Goal: Information Seeking & Learning: Learn about a topic

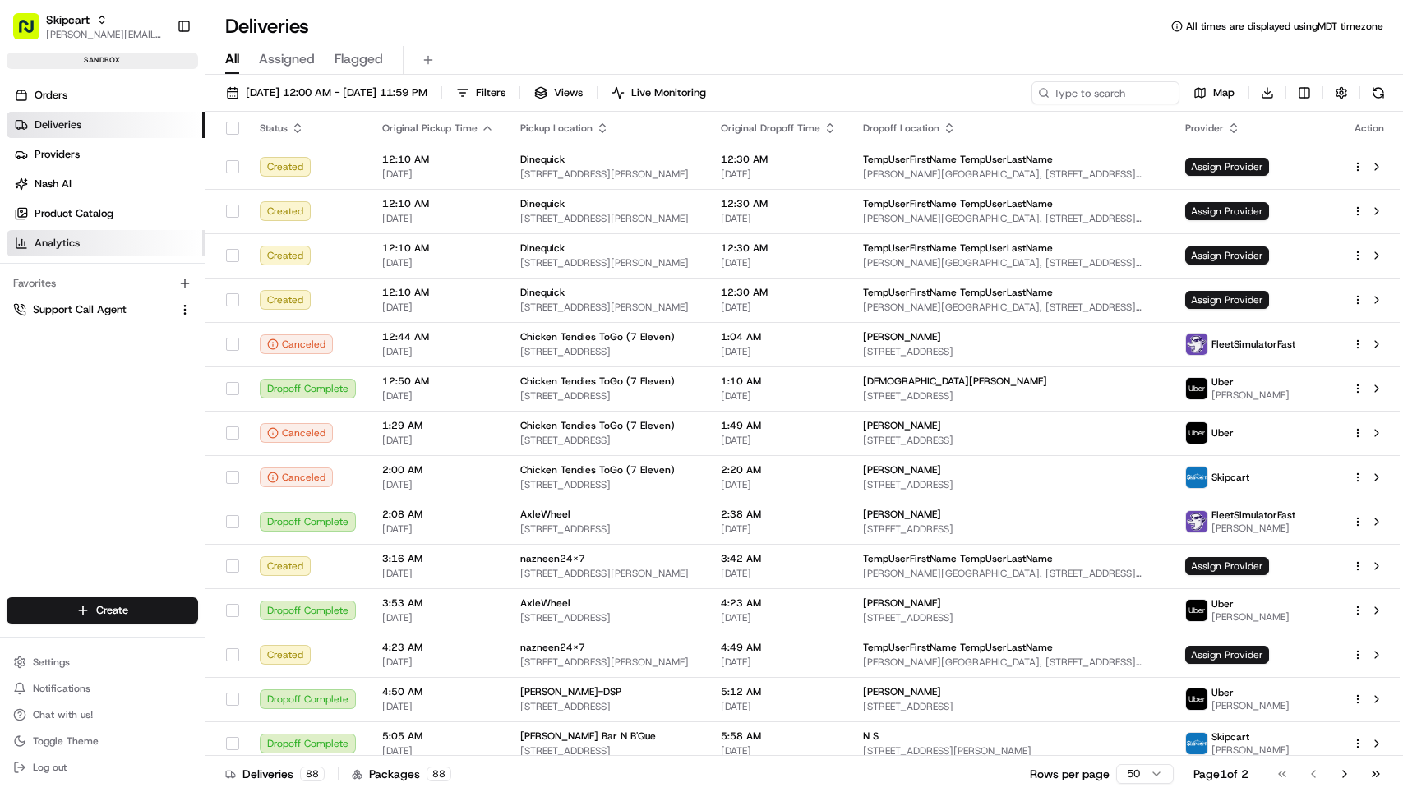
click at [39, 243] on span "Analytics" at bounding box center [57, 243] width 45 height 15
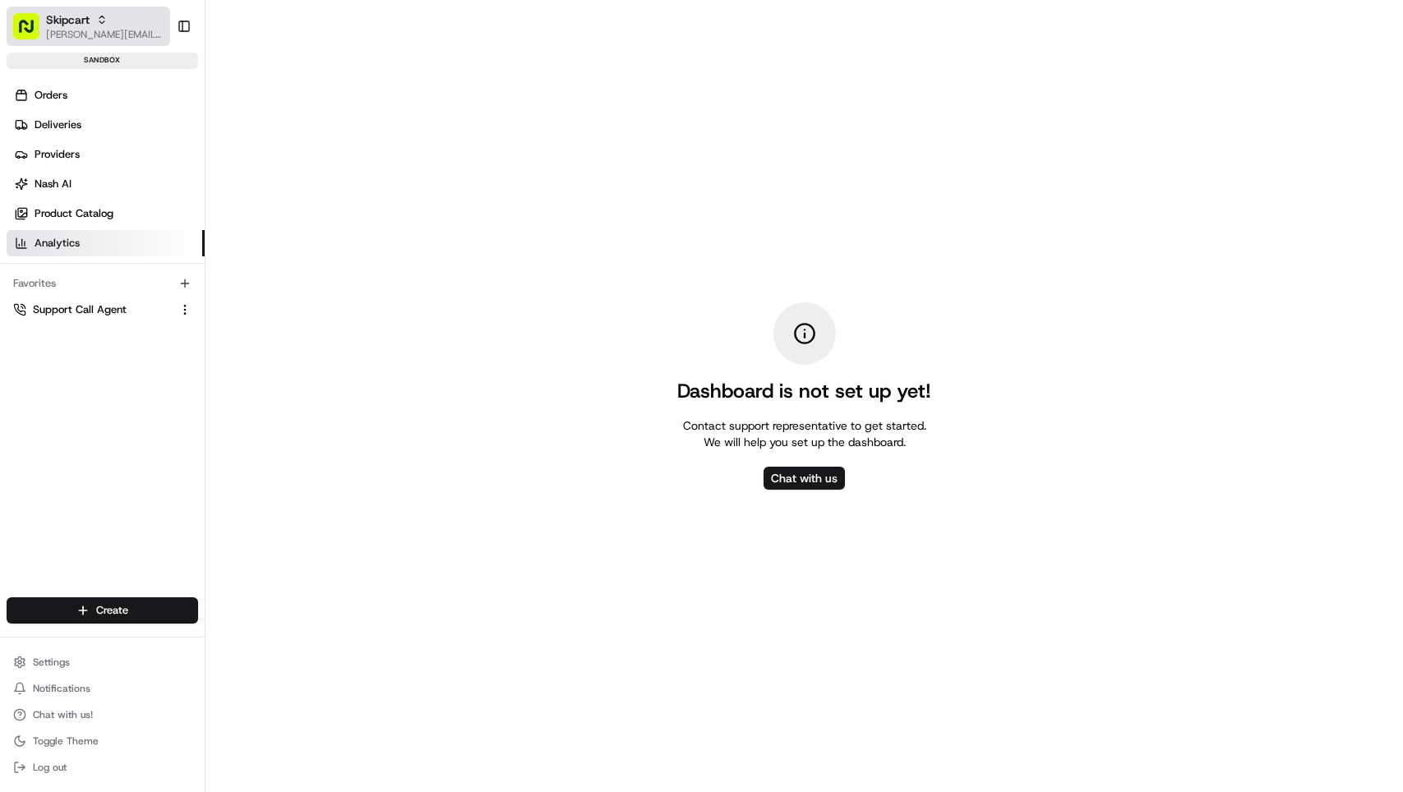
click at [76, 32] on span "[PERSON_NAME][EMAIL_ADDRESS][DOMAIN_NAME]" at bounding box center [105, 34] width 118 height 13
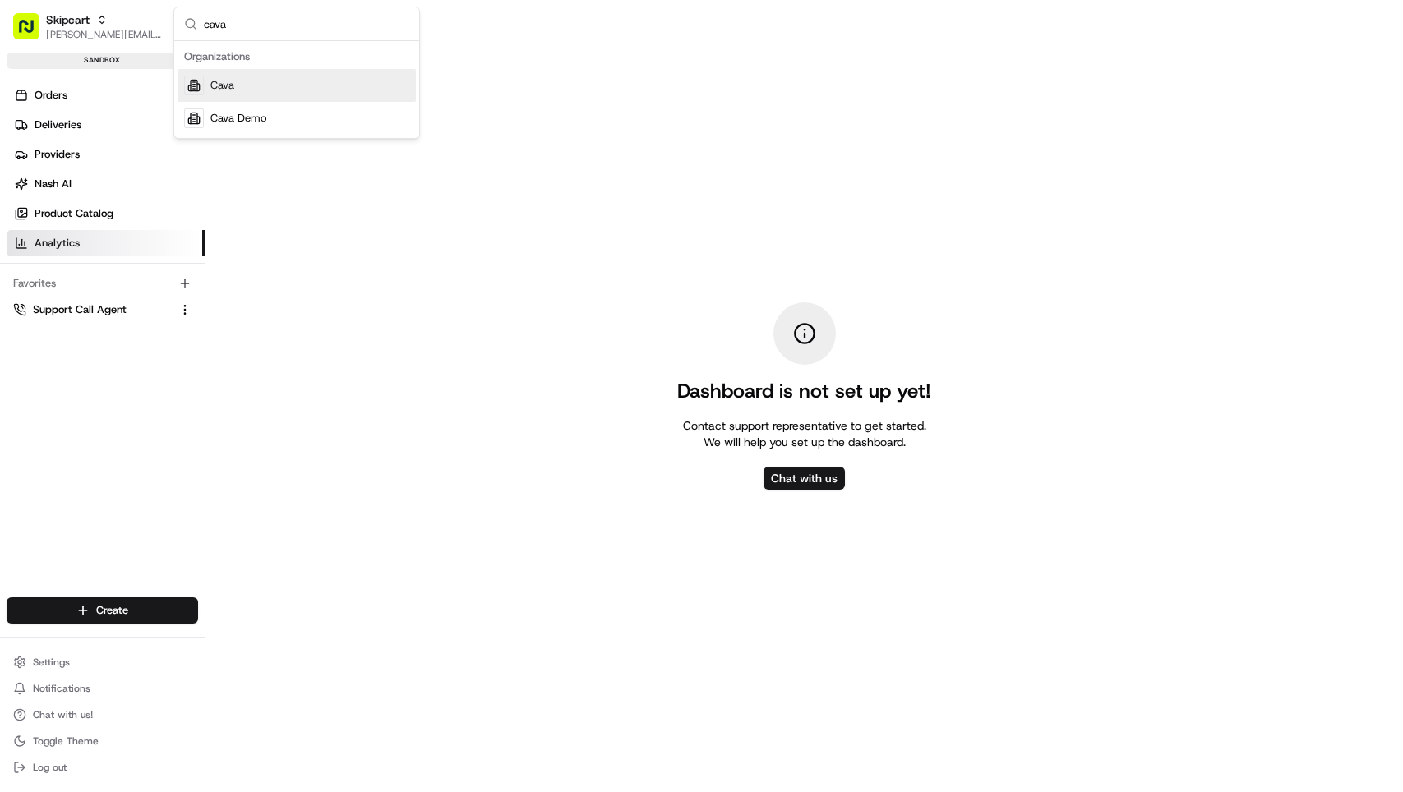
type input "cava"
click at [232, 80] on span "Cava" at bounding box center [222, 85] width 24 height 15
click at [53, 248] on span "Analytics" at bounding box center [57, 243] width 45 height 15
click at [53, 241] on span "Analytics" at bounding box center [57, 243] width 45 height 15
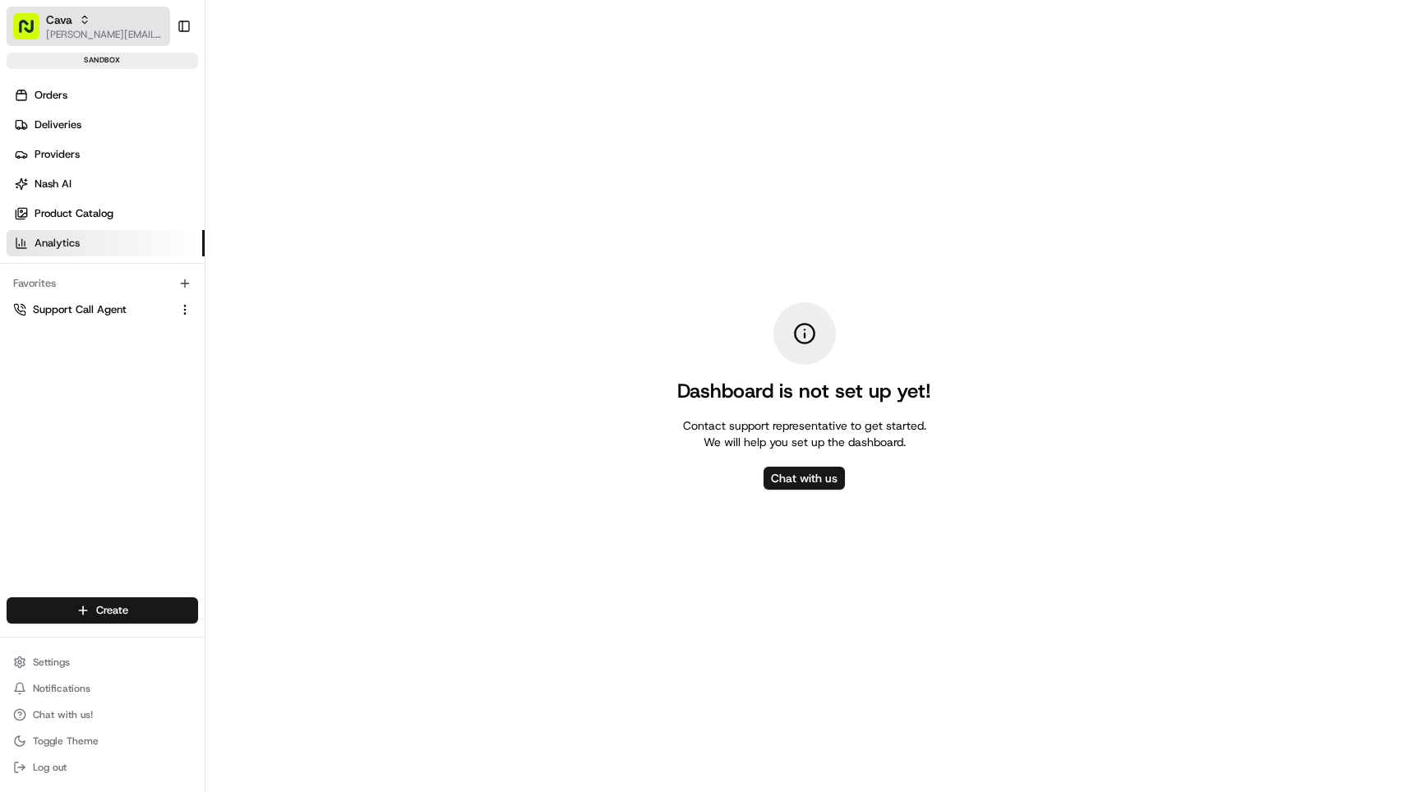
click at [61, 34] on span "[PERSON_NAME][EMAIL_ADDRESS][DOMAIN_NAME]" at bounding box center [105, 34] width 118 height 13
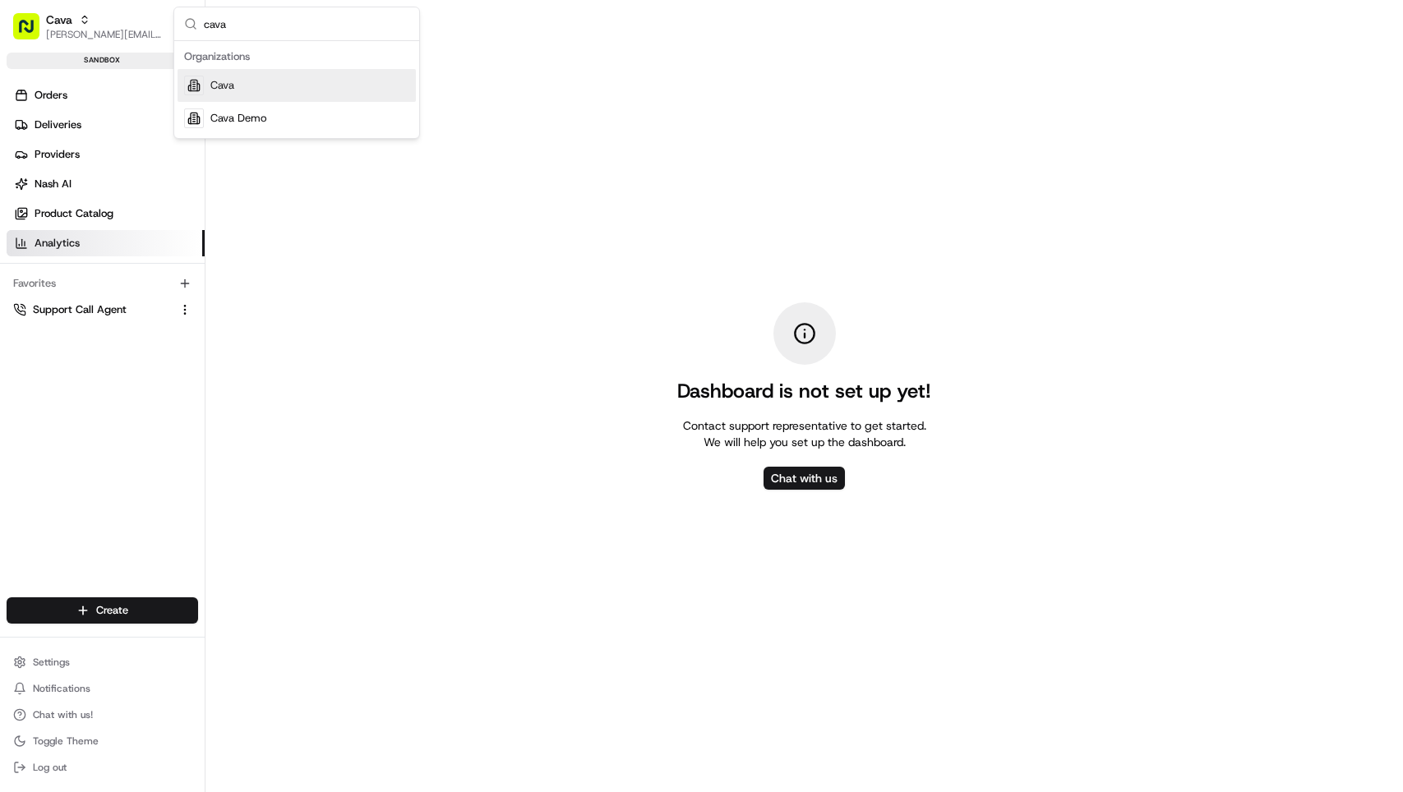
type input "cava"
